Goal: Task Accomplishment & Management: Use online tool/utility

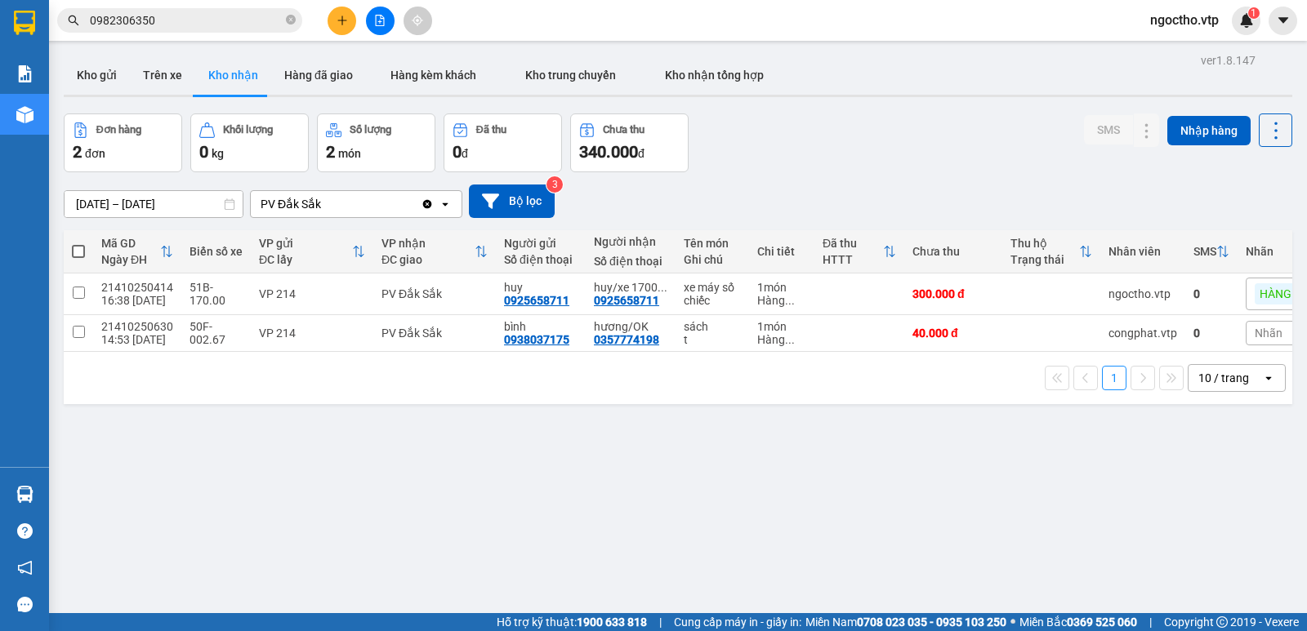
click at [206, 574] on div "ver 1.8.147 Kho gửi Trên xe Kho nhận Hàng đã giao Hàng kèm khách Kho trung chuy…" at bounding box center [678, 364] width 1242 height 631
drag, startPoint x: 319, startPoint y: 515, endPoint x: 289, endPoint y: 509, distance: 30.1
click at [317, 517] on div "ver 1.8.147 Kho gửi Trên xe Kho nhận Hàng đã giao Hàng kèm khách Kho trung chuy…" at bounding box center [678, 364] width 1242 height 631
drag, startPoint x: 136, startPoint y: 514, endPoint x: 80, endPoint y: 496, distance: 58.4
click at [136, 513] on div "ver 1.8.147 Kho gửi Trên xe Kho nhận Hàng đã giao Hàng kèm khách Kho trung chuy…" at bounding box center [678, 364] width 1242 height 631
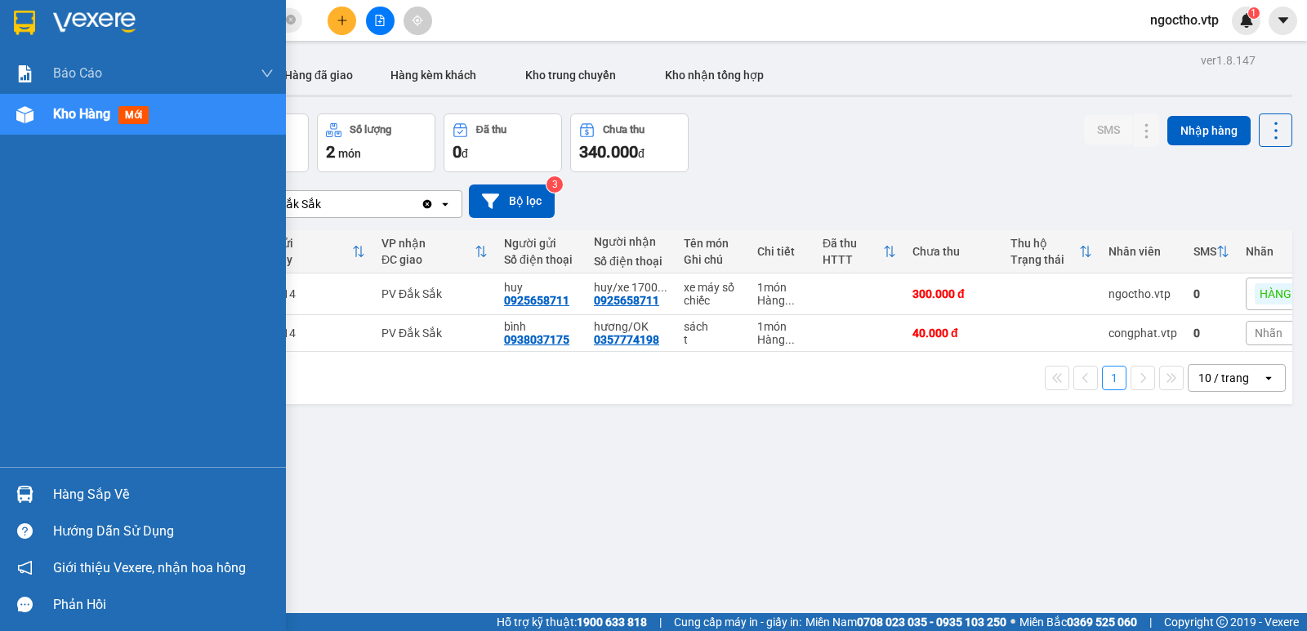
click at [39, 498] on div "Hàng sắp về" at bounding box center [143, 494] width 286 height 37
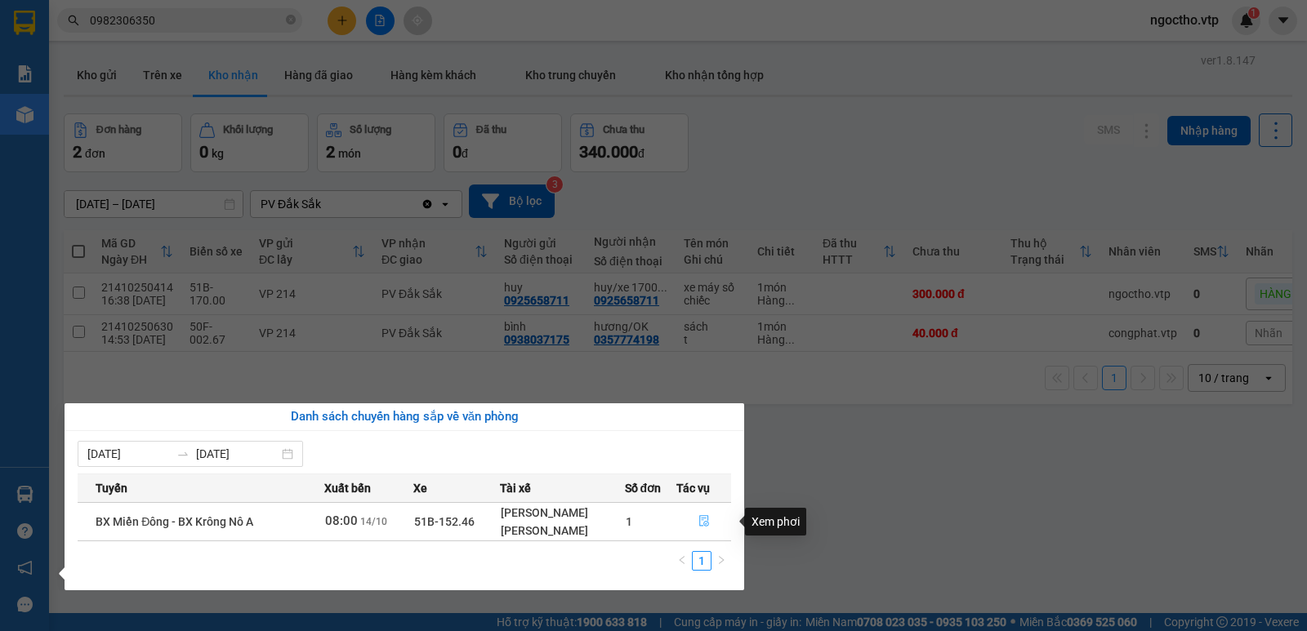
click at [706, 518] on icon "file-done" at bounding box center [703, 520] width 11 height 11
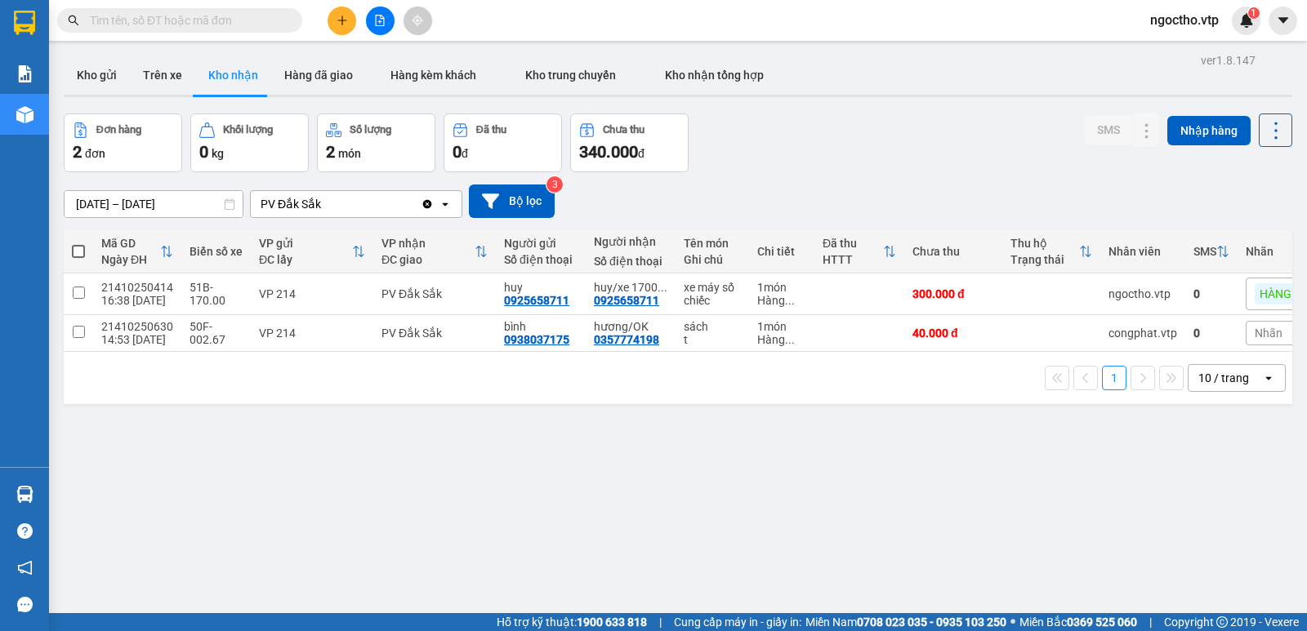
click at [249, 80] on button "Kho nhận" at bounding box center [233, 75] width 76 height 39
click at [328, 209] on div "PV Đắk Sắk" at bounding box center [336, 204] width 170 height 26
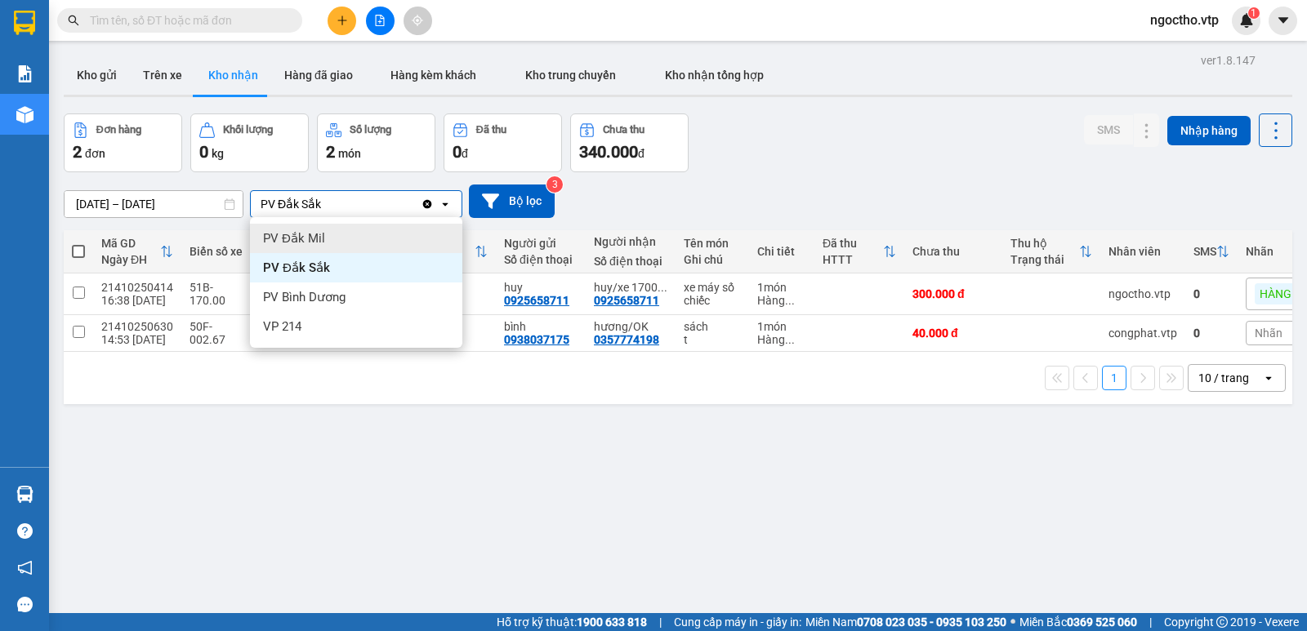
click at [335, 234] on div "PV Đắk Mil" at bounding box center [356, 238] width 212 height 29
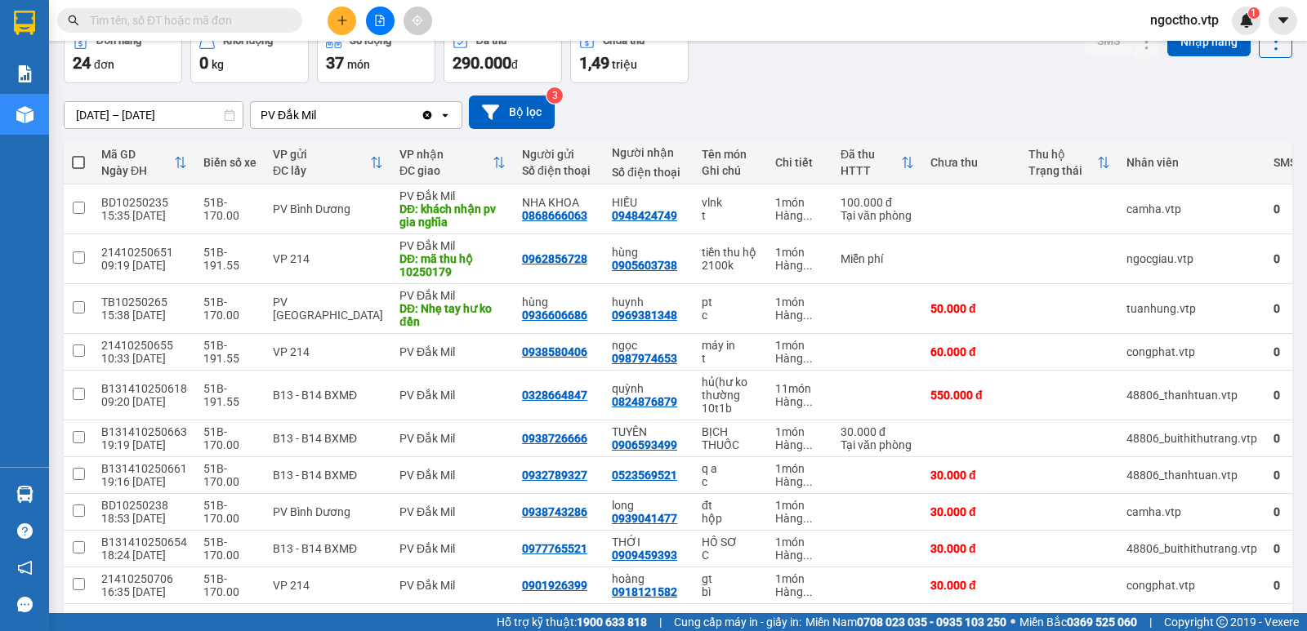
scroll to position [154, 0]
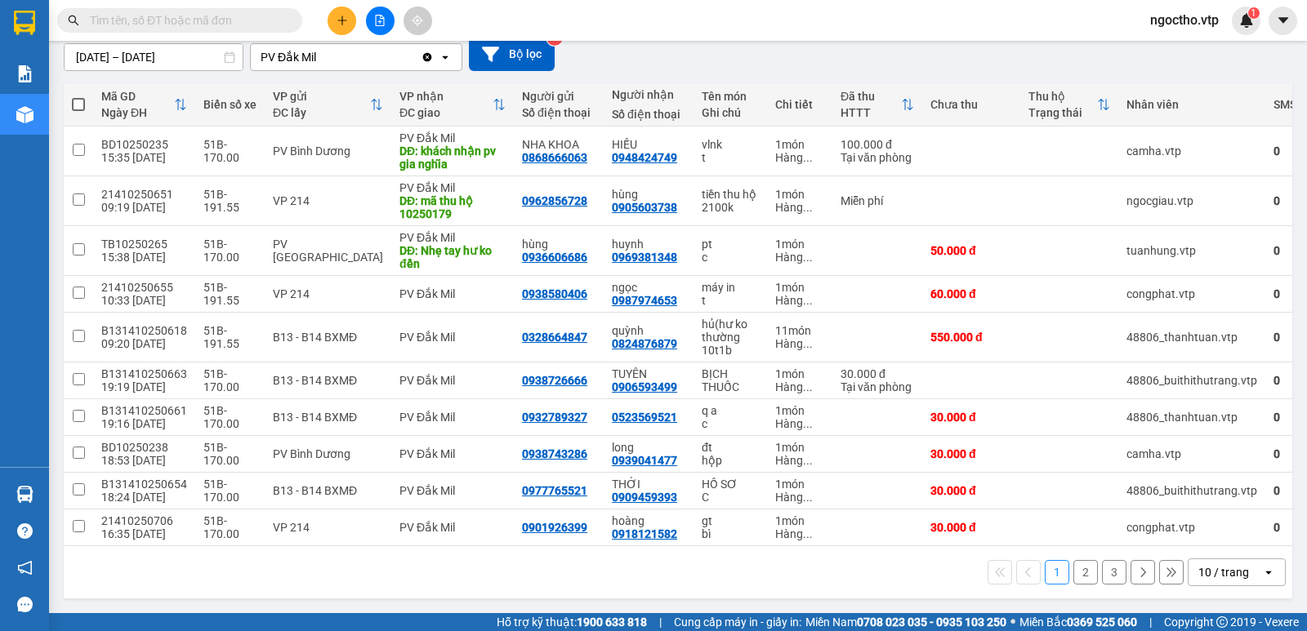
click at [1077, 574] on button "2" at bounding box center [1085, 572] width 25 height 25
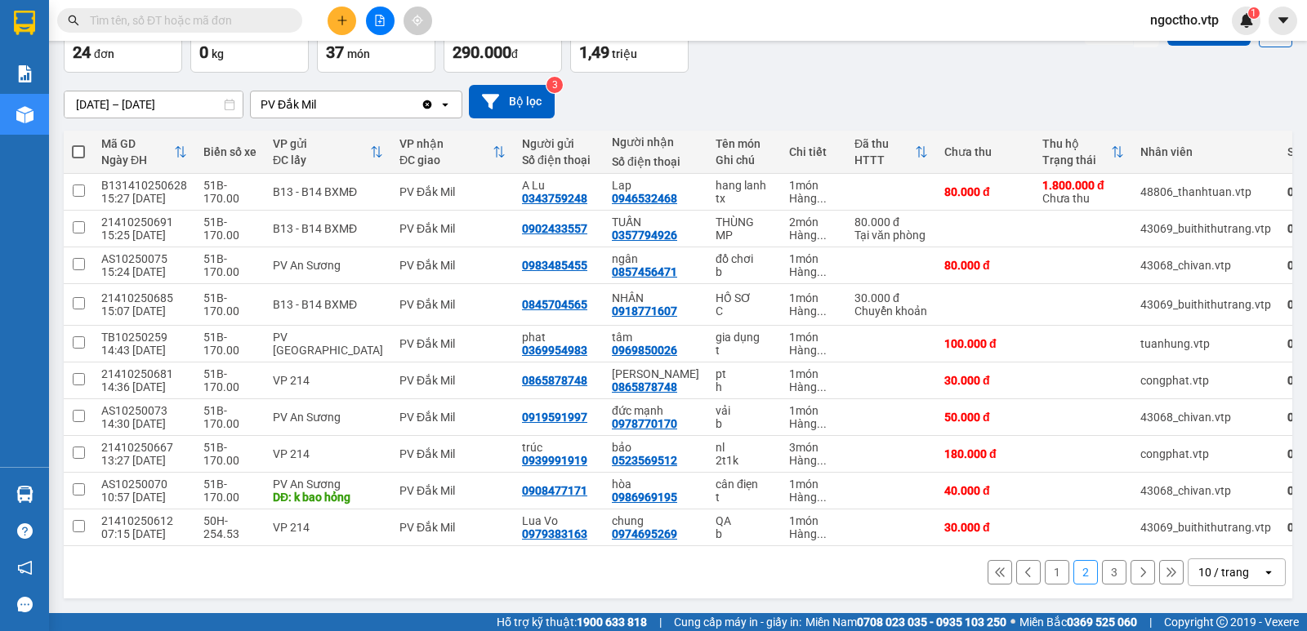
scroll to position [106, 0]
click at [1102, 577] on button "3" at bounding box center [1114, 572] width 25 height 25
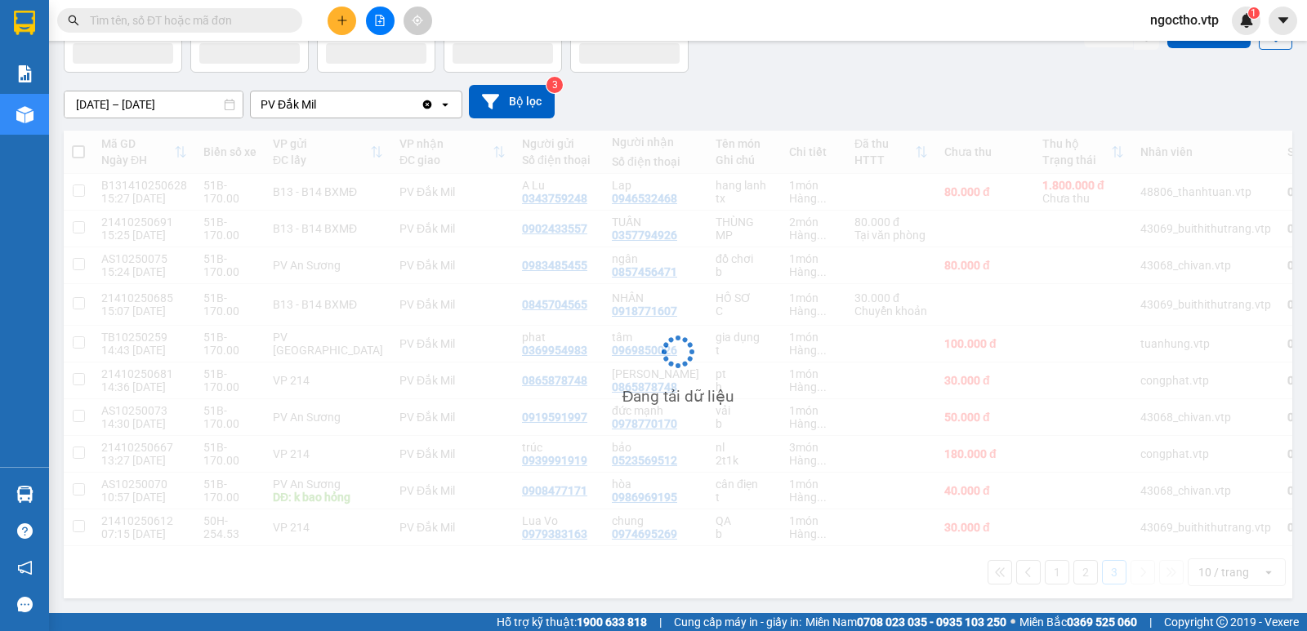
scroll to position [75, 0]
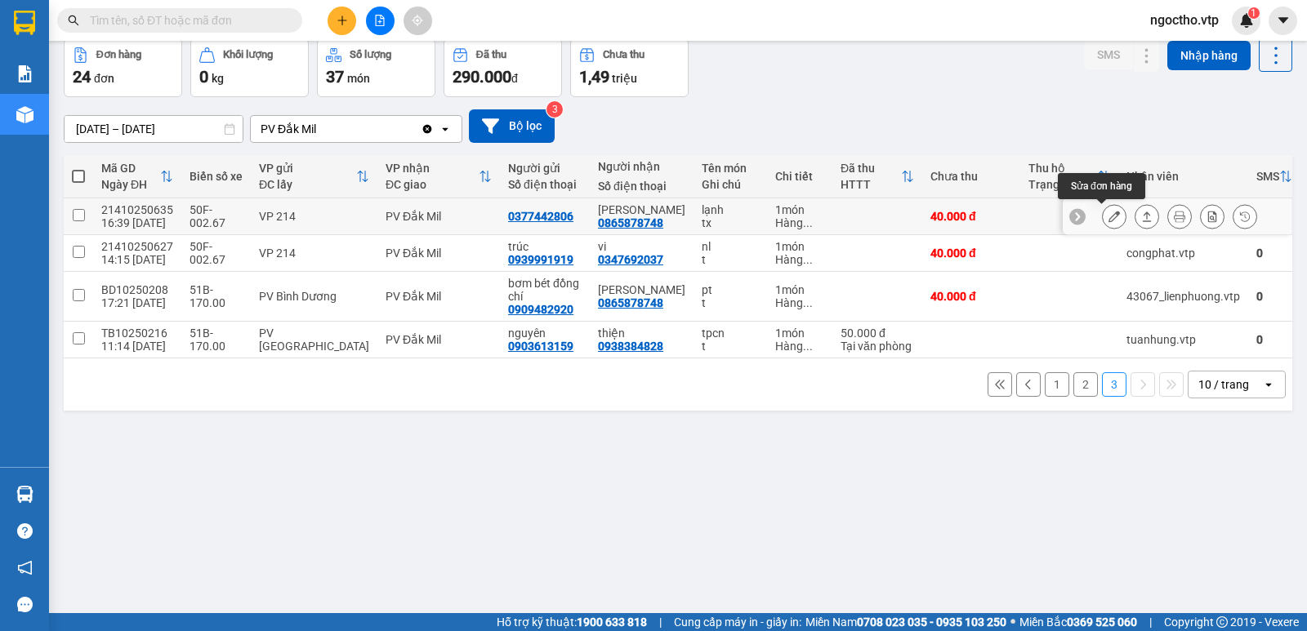
click at [1109, 221] on icon at bounding box center [1114, 216] width 11 height 11
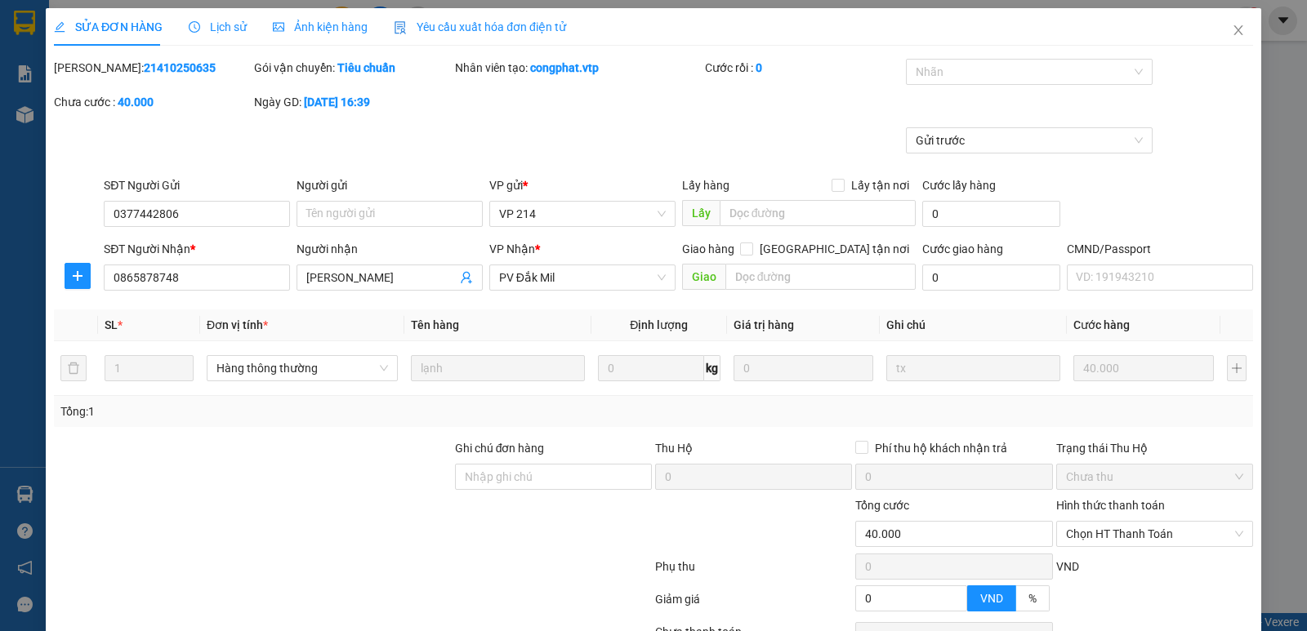
type input "0377442806"
type input "0865878748"
type input "xuân phúc"
type input "0"
type input "40.000"
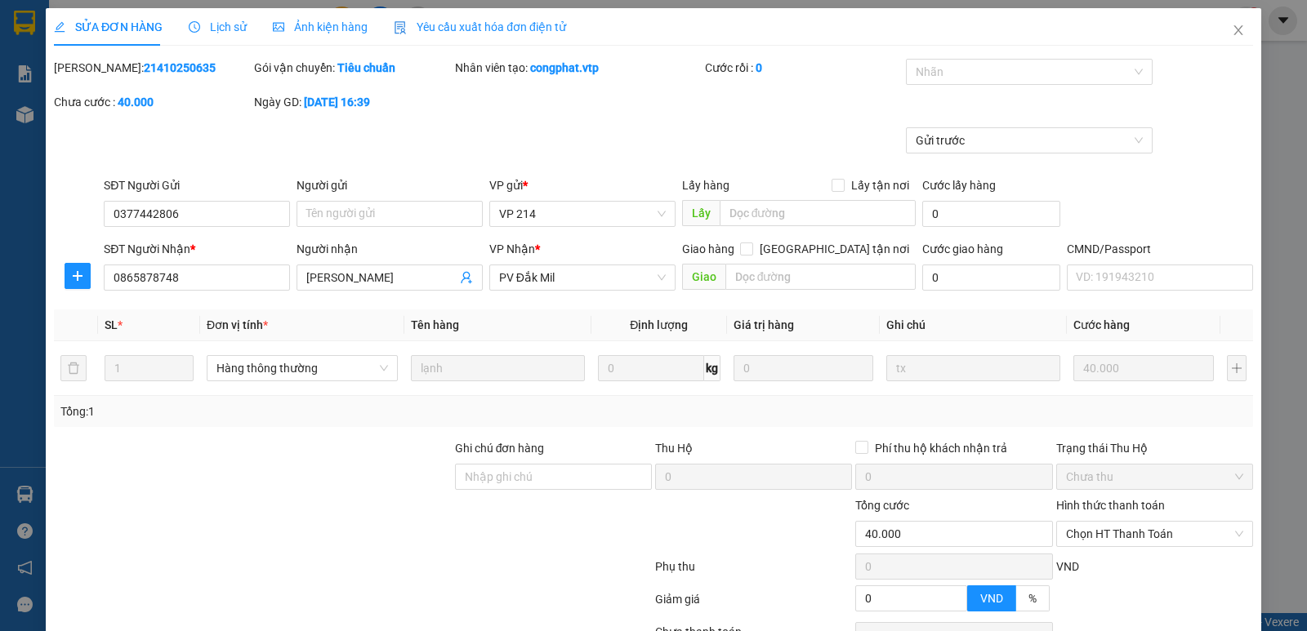
type input "40.000"
type input "2.000"
click at [228, 25] on span "Lịch sử" at bounding box center [218, 26] width 58 height 13
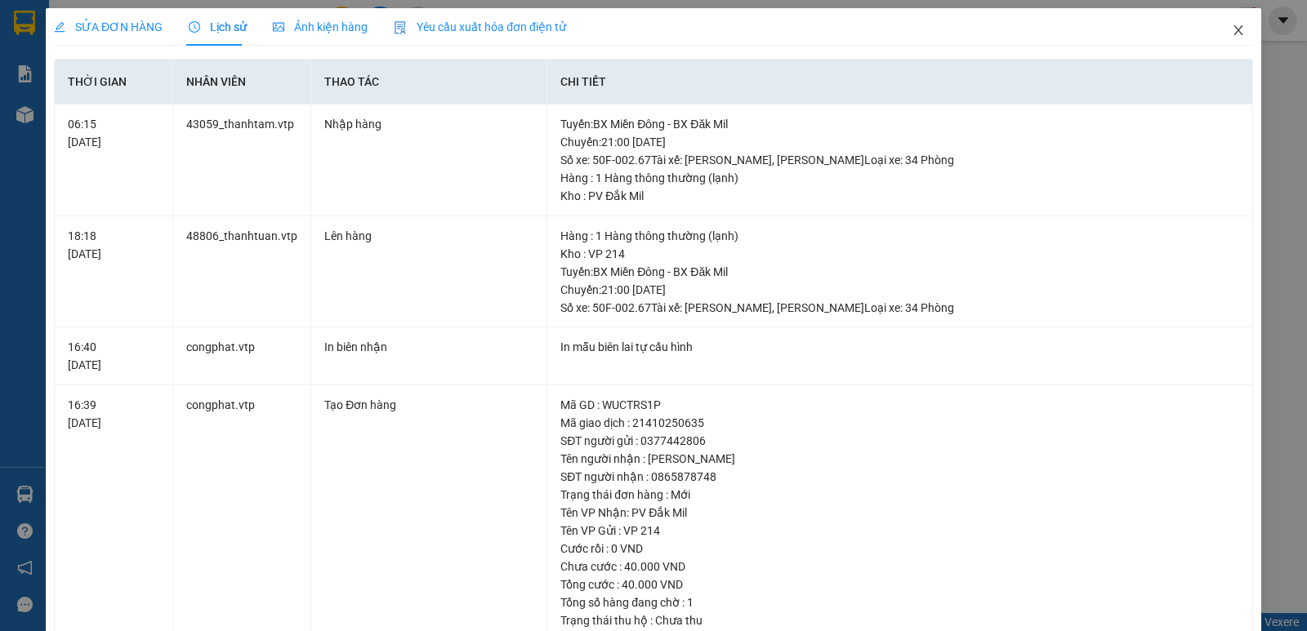
click at [1232, 31] on icon "close" at bounding box center [1238, 30] width 13 height 13
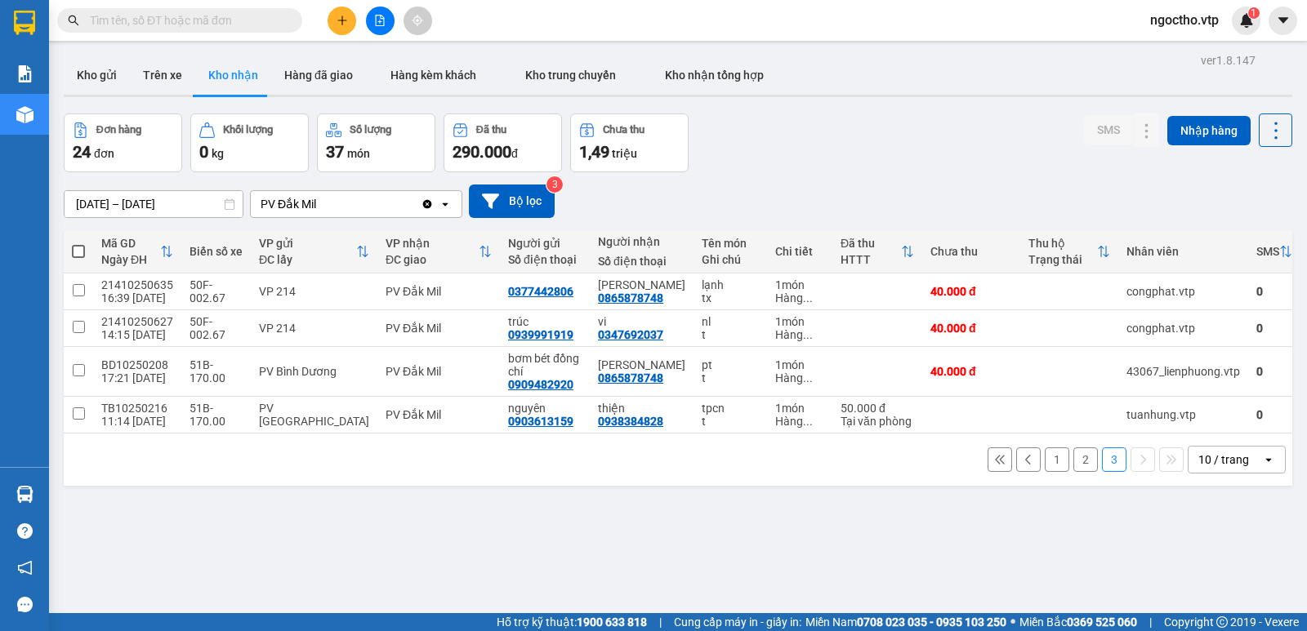
click at [1073, 472] on button "2" at bounding box center [1085, 460] width 25 height 25
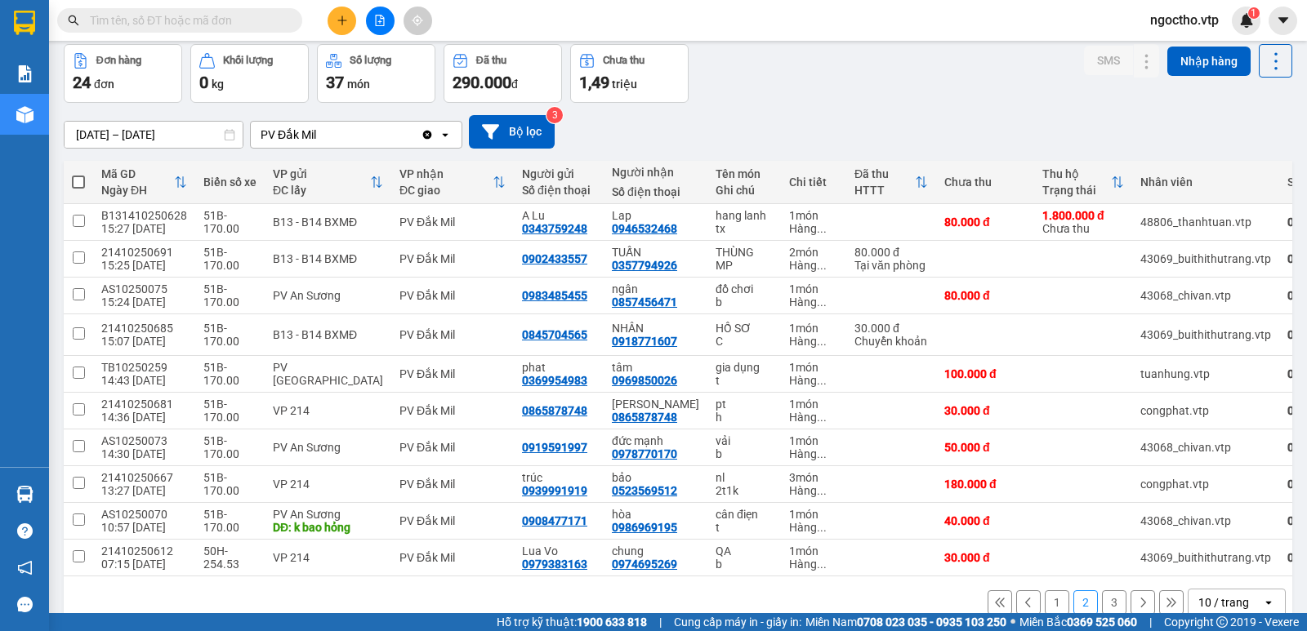
scroll to position [106, 0]
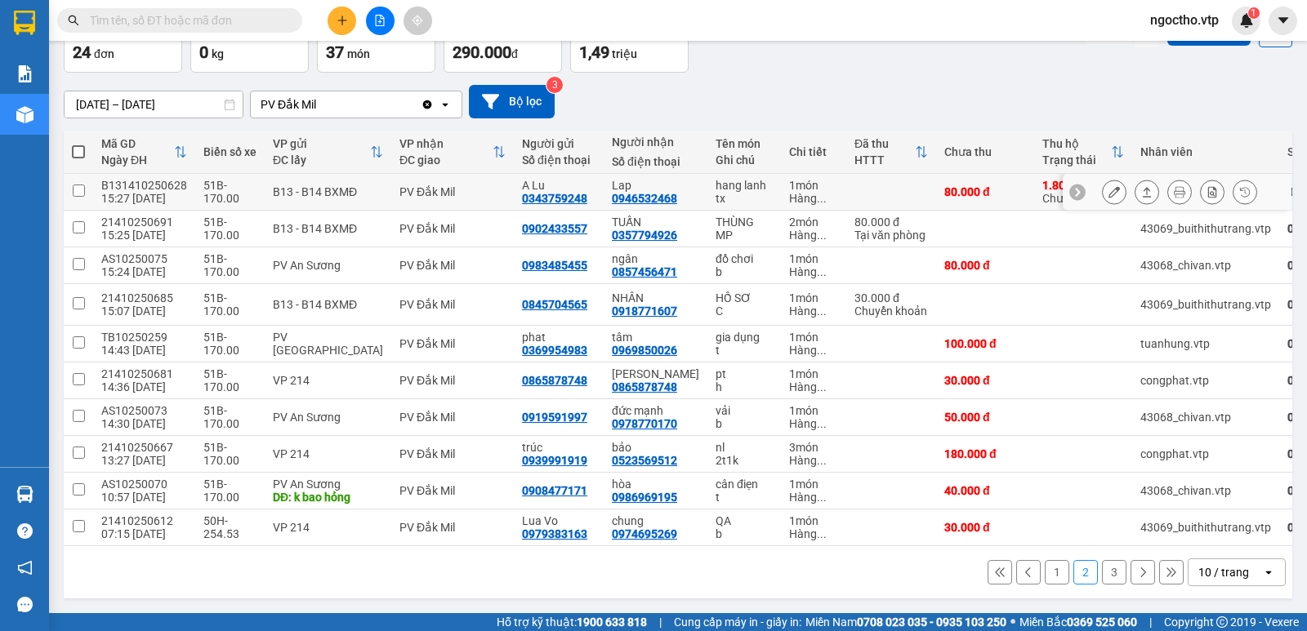
click at [1109, 190] on icon at bounding box center [1114, 191] width 11 height 11
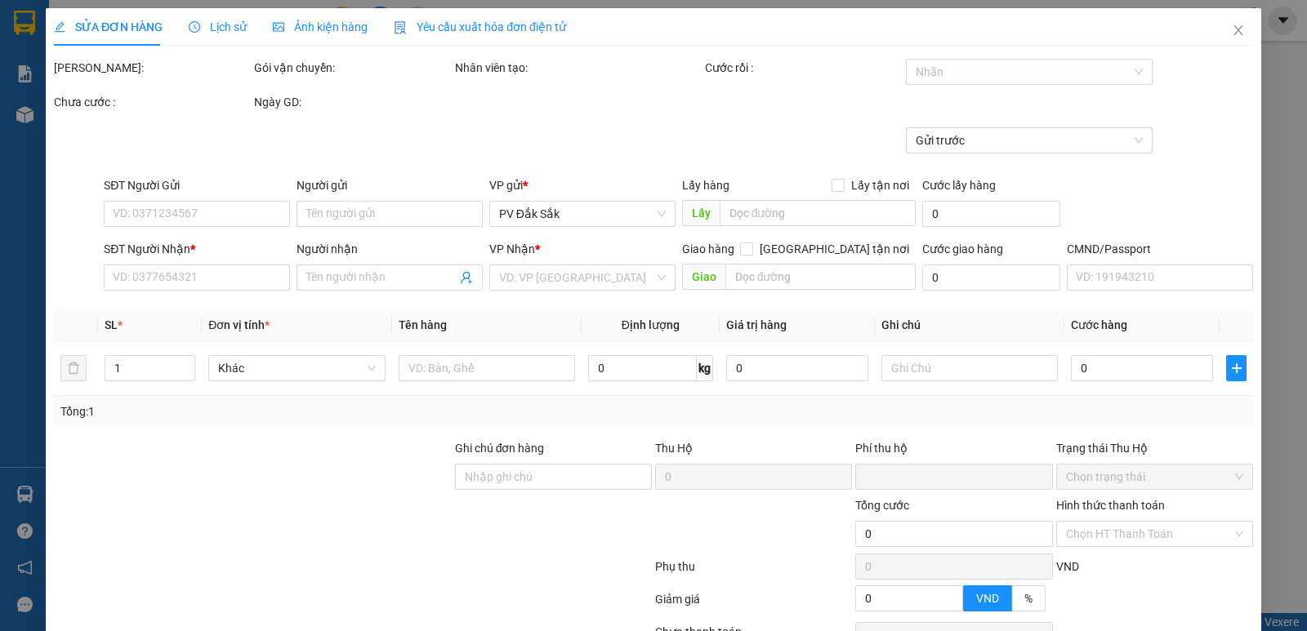
type input "0343759248"
type input "A Lu"
type input "0946532468"
type input "Lap"
type input "30.000"
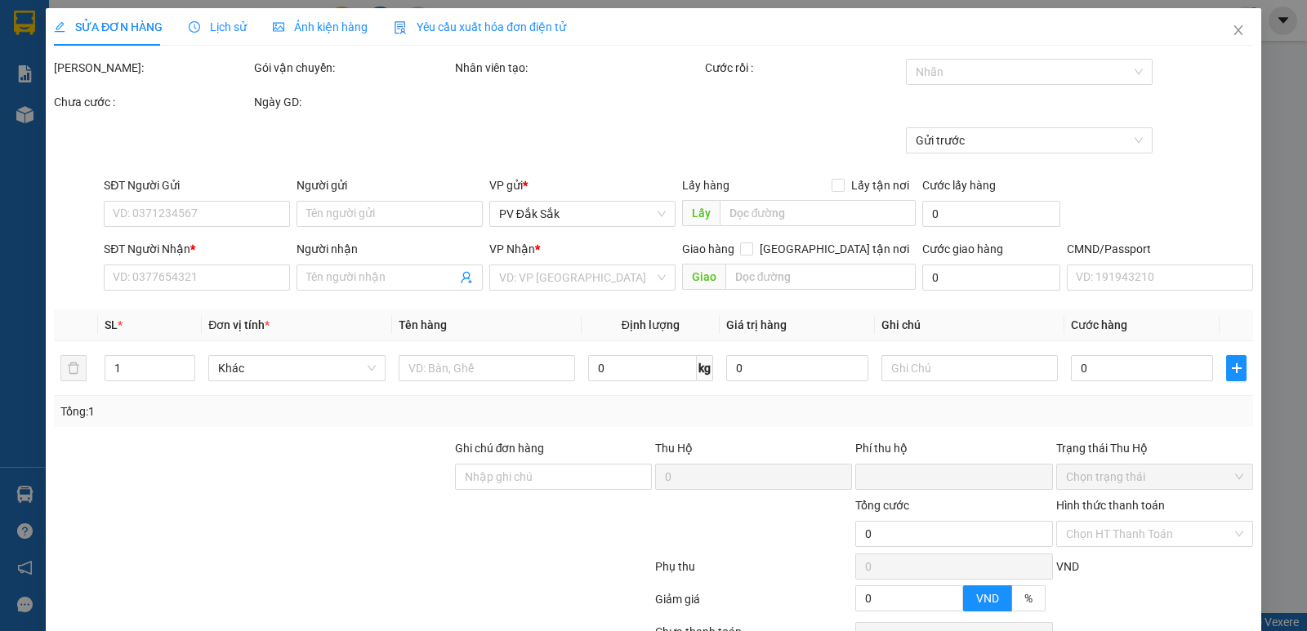
type input "80.000"
type input "2.500"
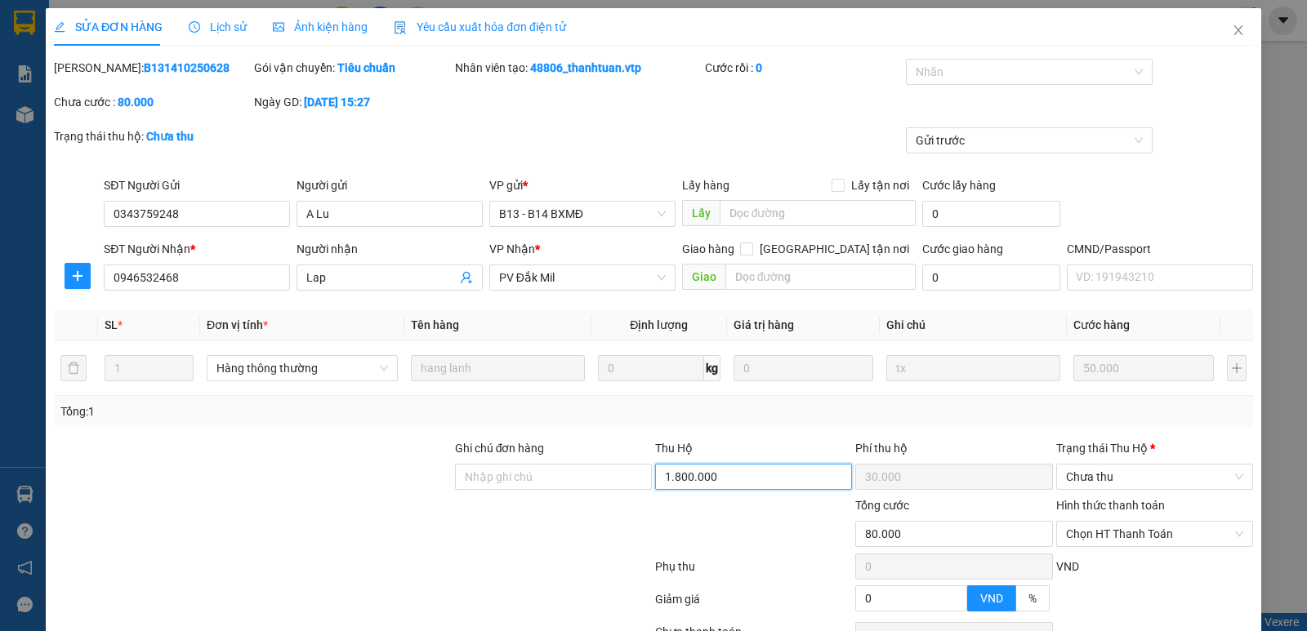
click at [731, 486] on input "1.800.000" at bounding box center [753, 477] width 197 height 26
click at [837, 493] on div "Ghi chú đơn hàng Thu Hộ 1.800.000 Phí thu hộ 30.000 Trạng thái Thu Hộ * Chưa thu" at bounding box center [653, 467] width 1202 height 57
click at [1232, 37] on icon "close" at bounding box center [1238, 30] width 13 height 13
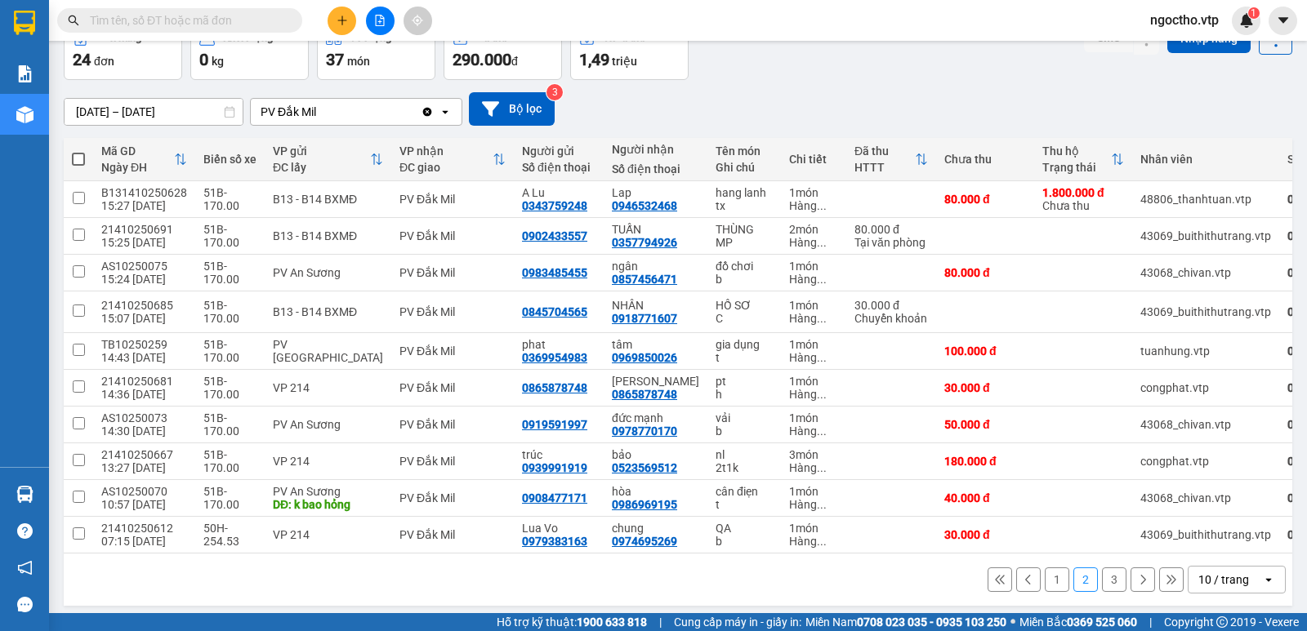
scroll to position [106, 0]
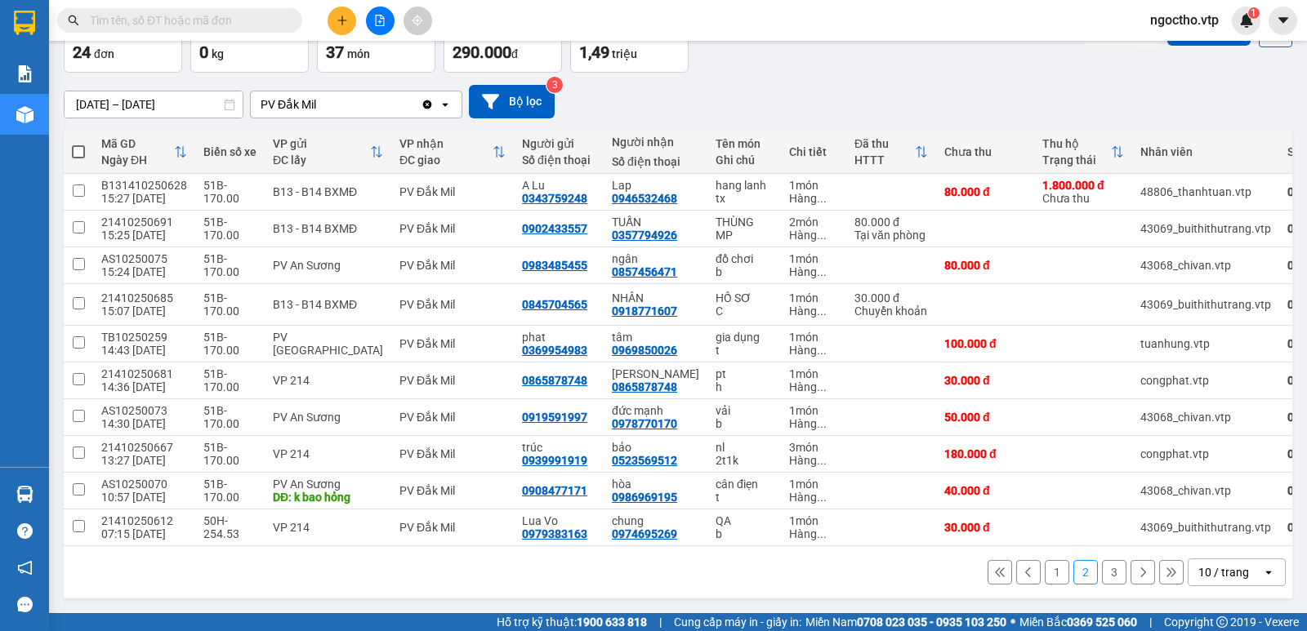
click at [1045, 579] on button "1" at bounding box center [1057, 572] width 25 height 25
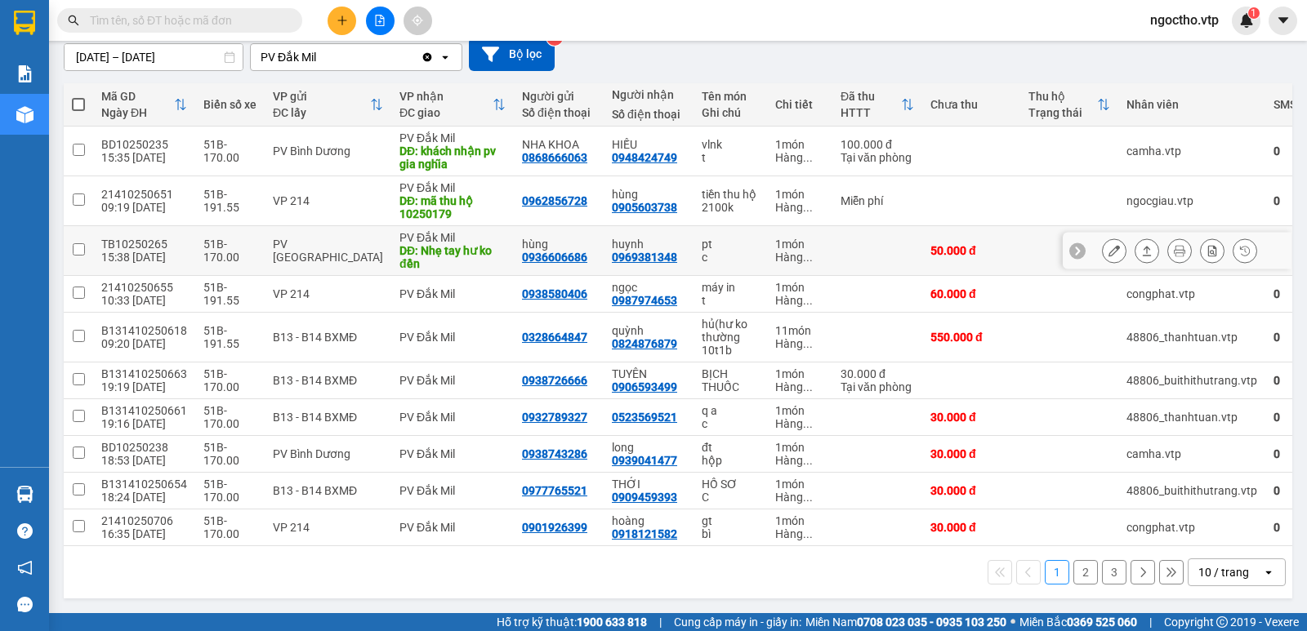
scroll to position [0, 0]
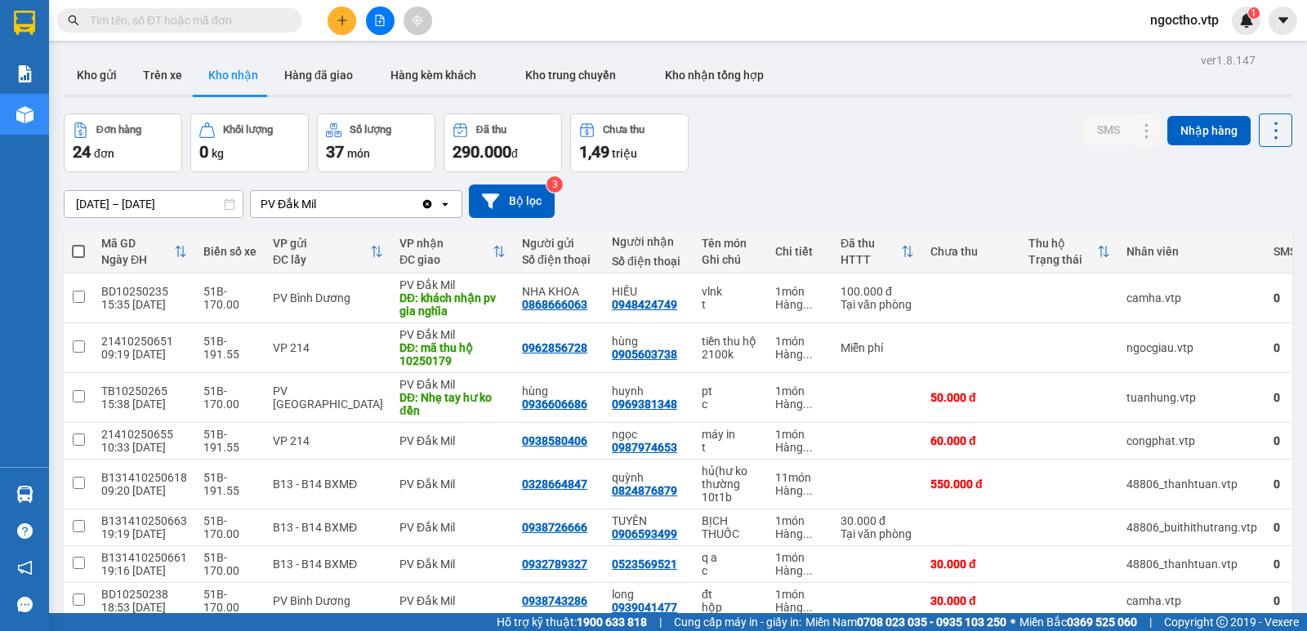
click at [340, 205] on div "PV Đắk Mil" at bounding box center [336, 204] width 170 height 26
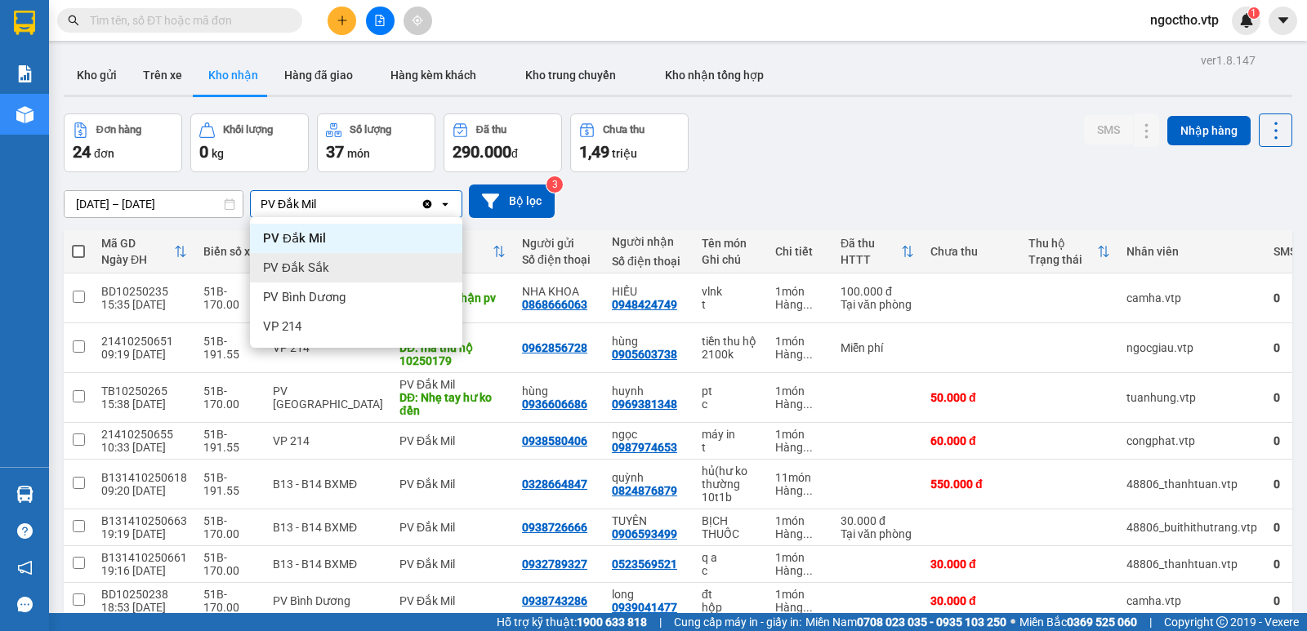
click at [297, 273] on span "PV Đắk Sắk" at bounding box center [296, 268] width 66 height 16
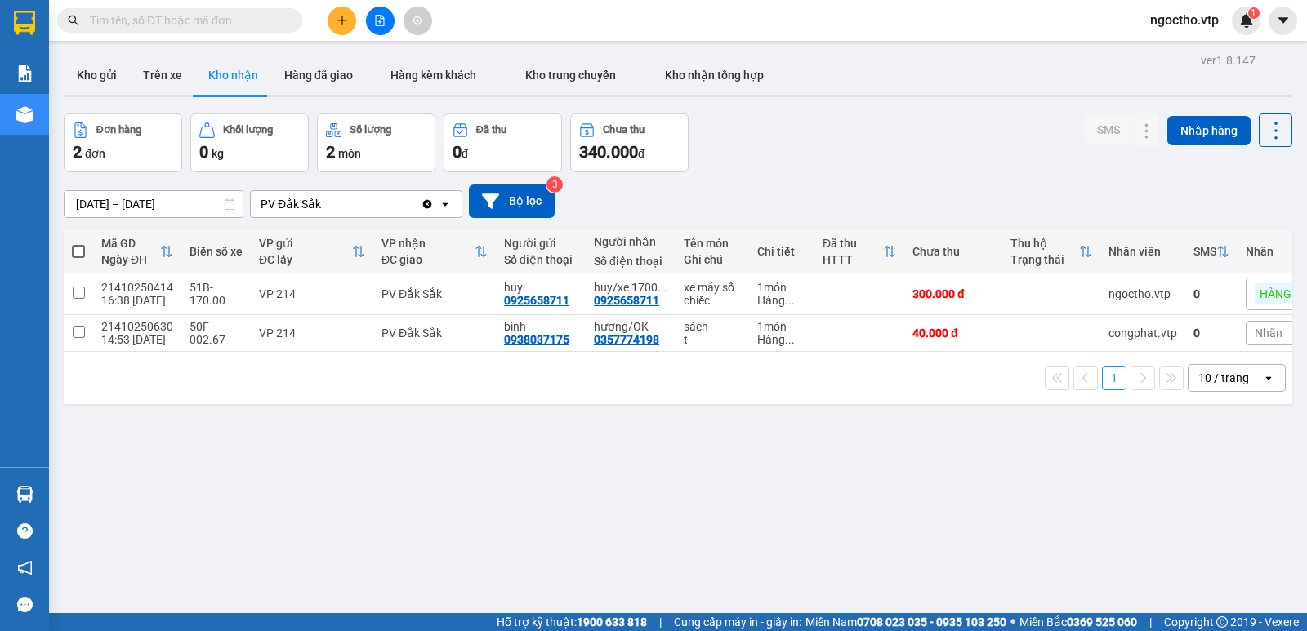
click at [383, 582] on div "ver 1.8.147 Kho gửi Trên xe Kho nhận Hàng đã giao Hàng kèm khách Kho trung chuy…" at bounding box center [678, 364] width 1242 height 631
